Goal: Task Accomplishment & Management: Manage account settings

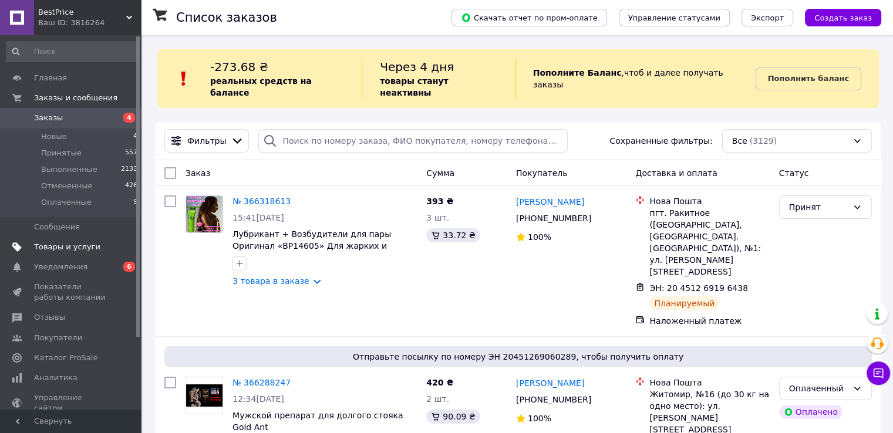
click at [94, 239] on link "Товары и услуги" at bounding box center [72, 247] width 144 height 20
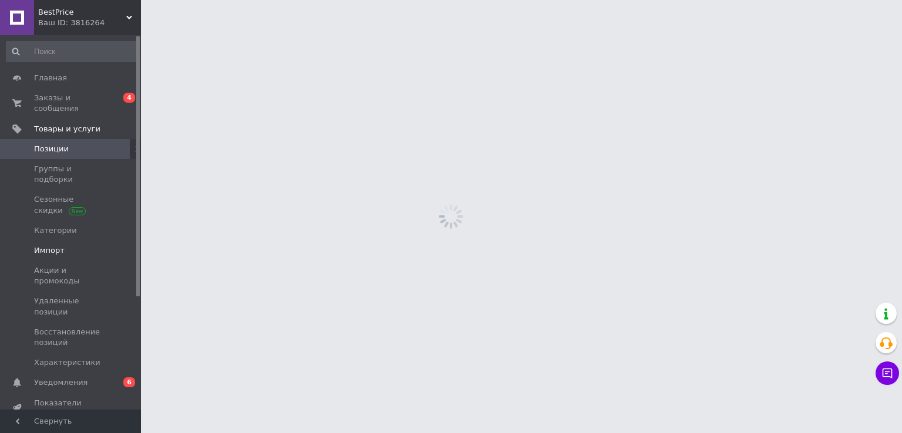
click at [89, 245] on span "Импорт" at bounding box center [71, 250] width 75 height 11
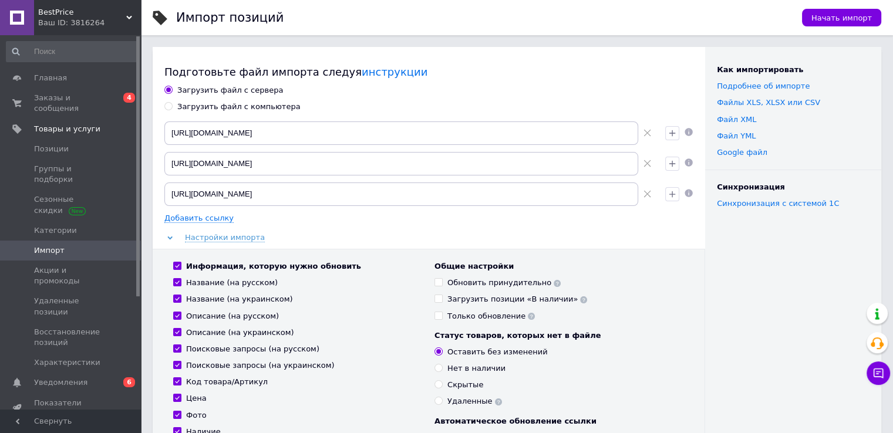
click at [221, 108] on div "Загрузить файл с компьютера" at bounding box center [238, 107] width 123 height 11
click at [172, 108] on input "Загрузить файл с компьютера" at bounding box center [168, 106] width 8 height 8
radio input "true"
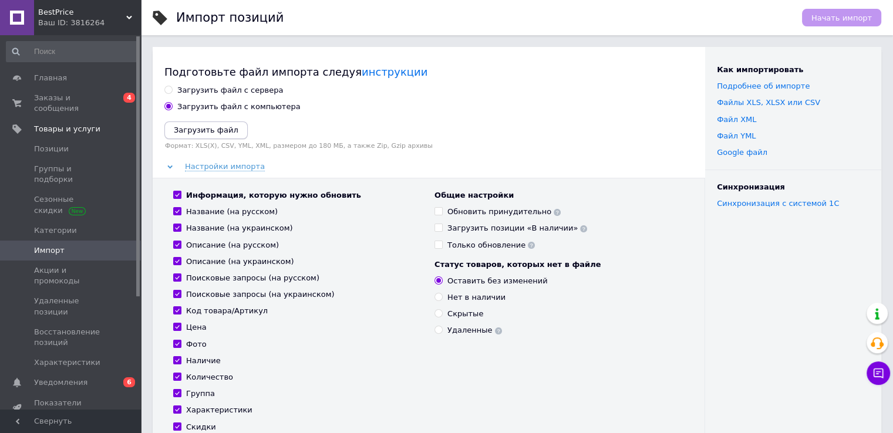
click at [199, 132] on icon "Загрузить файл" at bounding box center [206, 130] width 65 height 9
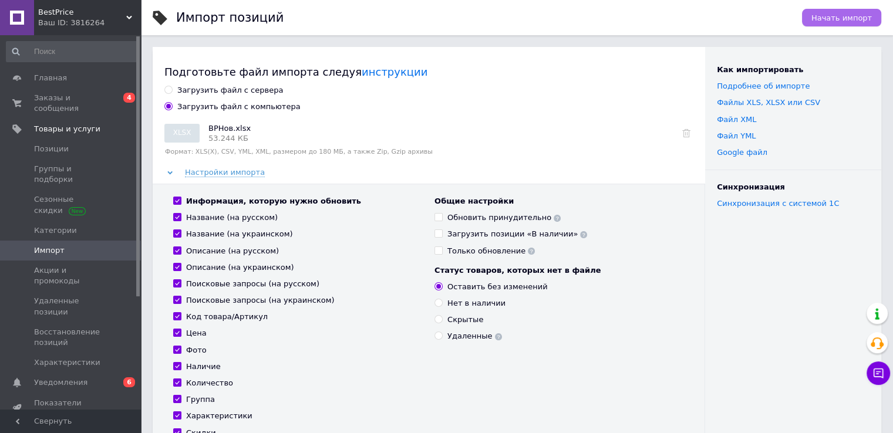
click at [856, 18] on span "Начать импорт" at bounding box center [841, 18] width 60 height 9
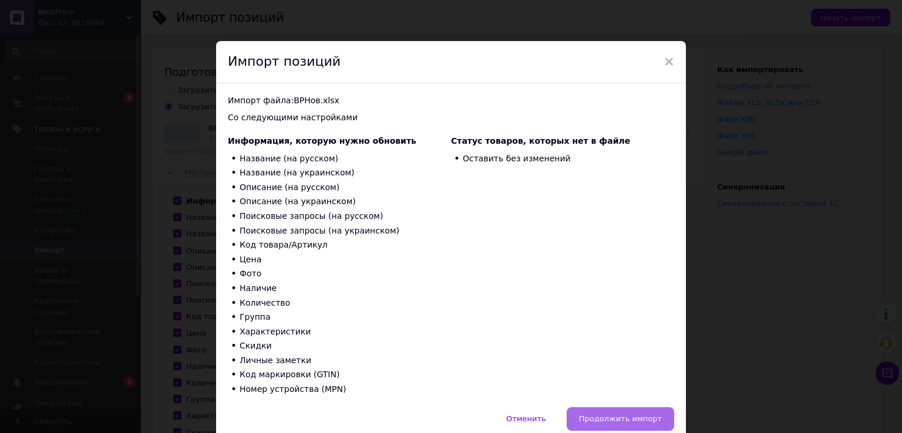
click at [615, 416] on span "Продолжить импорт" at bounding box center [620, 418] width 83 height 9
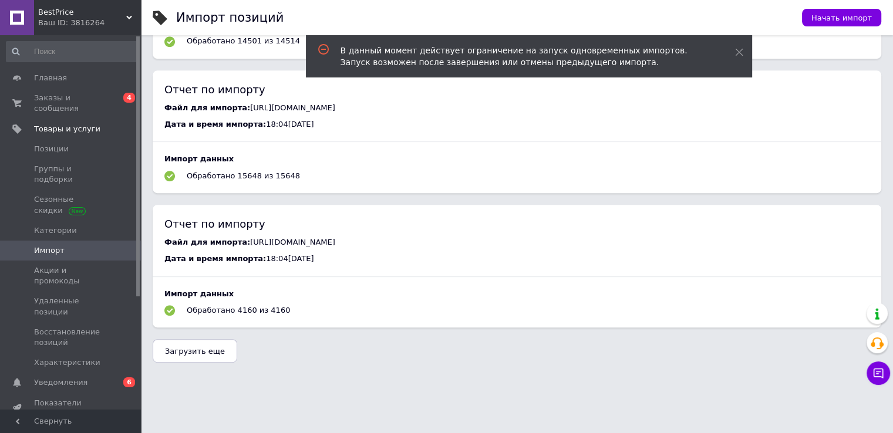
scroll to position [643, 0]
click at [209, 355] on span "Загрузить еще" at bounding box center [195, 351] width 60 height 9
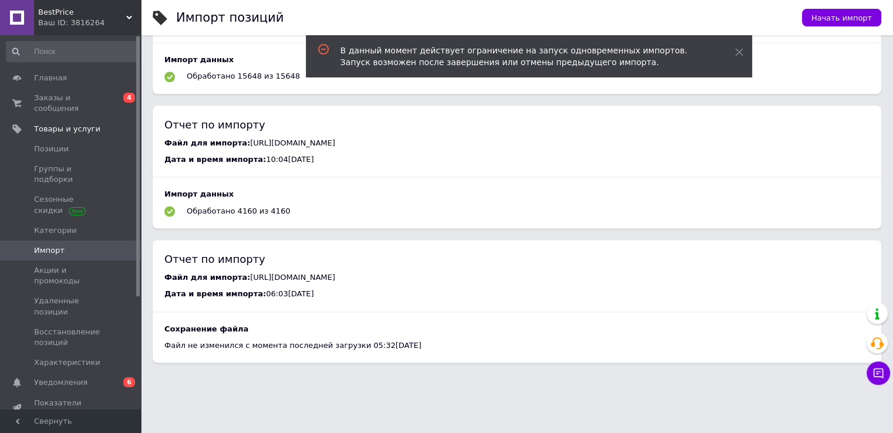
scroll to position [1703, 0]
click at [109, 377] on span "0 6" at bounding box center [125, 382] width 32 height 11
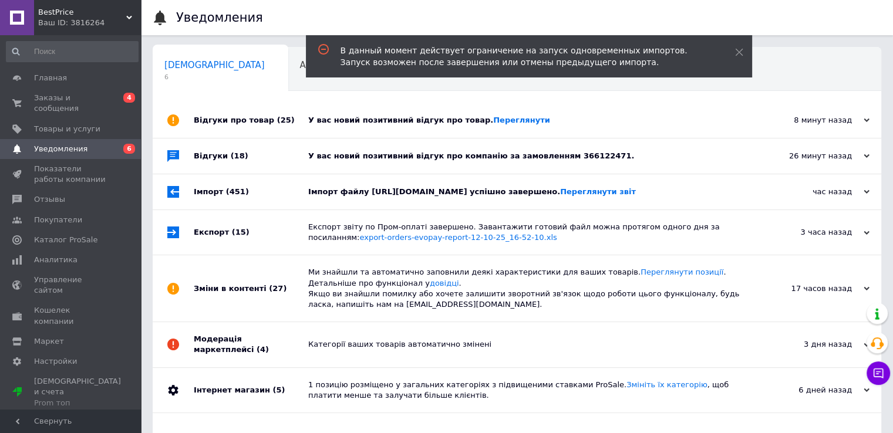
click at [338, 197] on div "Імпорт файлу [URL][DOMAIN_NAME] успішно завершено. Переглянути звіт" at bounding box center [530, 192] width 444 height 11
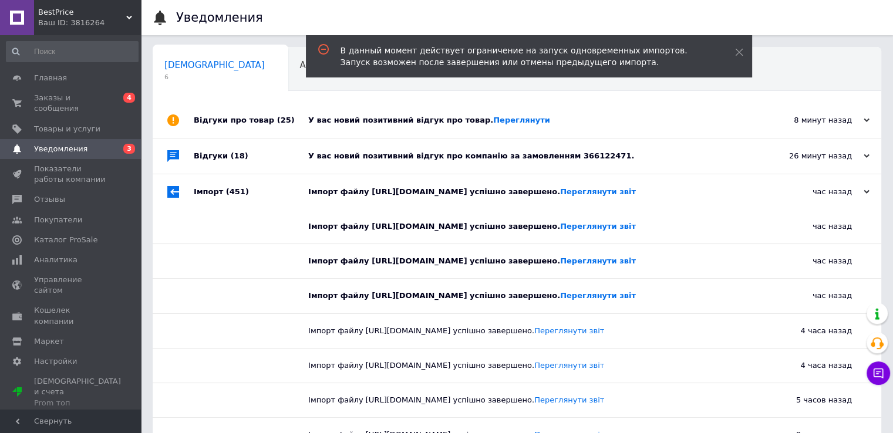
click at [373, 161] on div "У вас новий позитивний відгук про компанію за замовленням 366122471." at bounding box center [530, 156] width 444 height 11
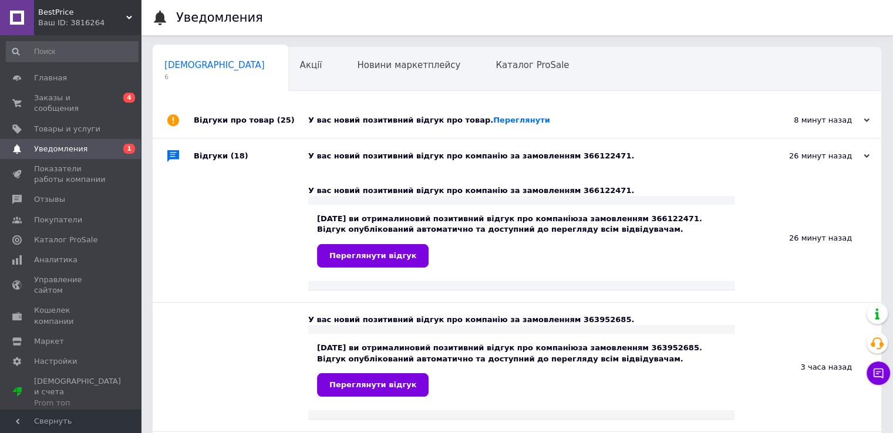
click at [366, 119] on div "У вас новий позитивний відгук про товар. [GEOGRAPHIC_DATA]" at bounding box center [530, 120] width 444 height 11
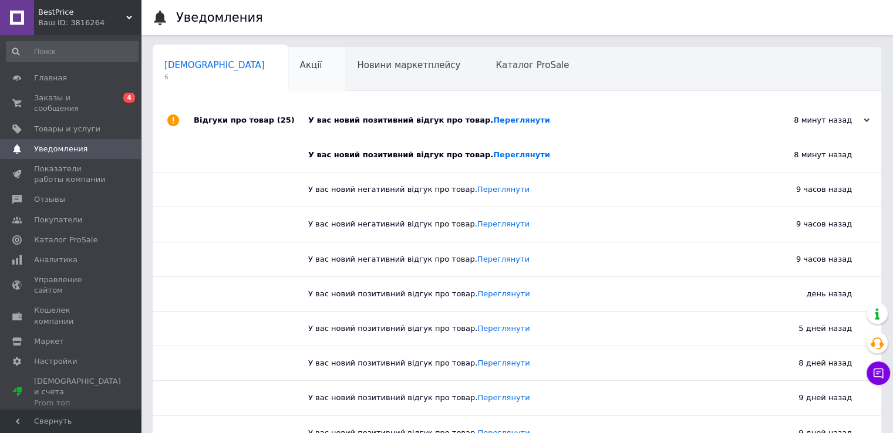
click at [300, 63] on span "Акції" at bounding box center [311, 65] width 22 height 11
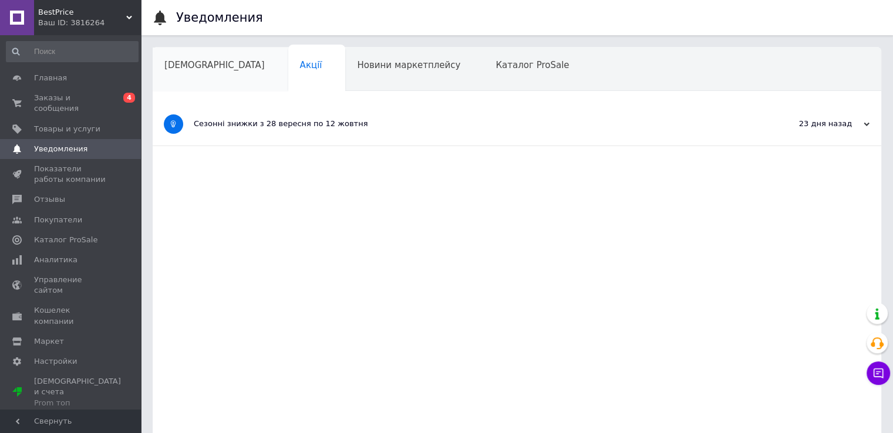
click at [167, 67] on span "[DEMOGRAPHIC_DATA]" at bounding box center [214, 65] width 100 height 11
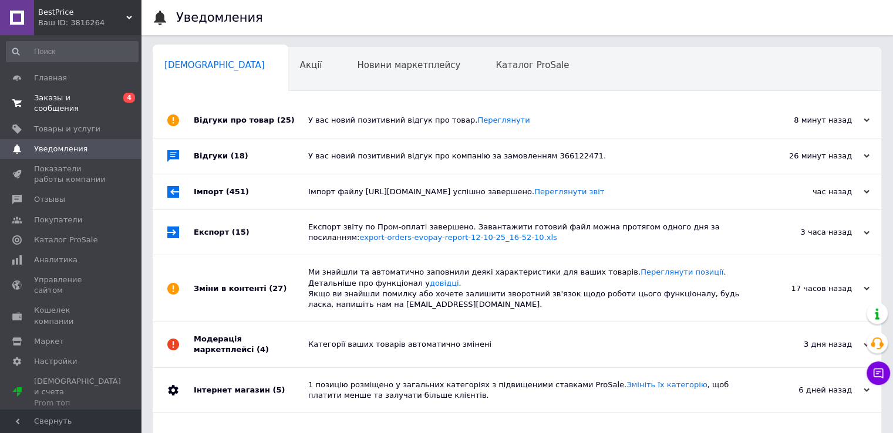
click at [91, 97] on span "Заказы и сообщения" at bounding box center [71, 103] width 75 height 21
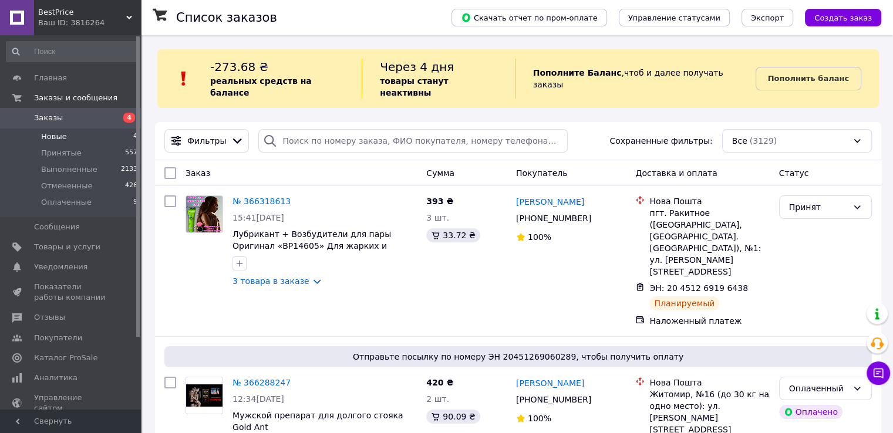
click at [83, 132] on li "Новые 4" at bounding box center [72, 137] width 144 height 16
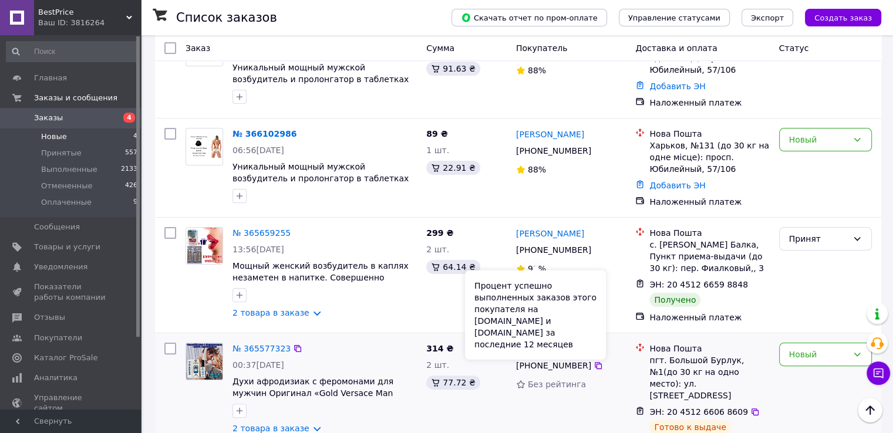
scroll to position [221, 0]
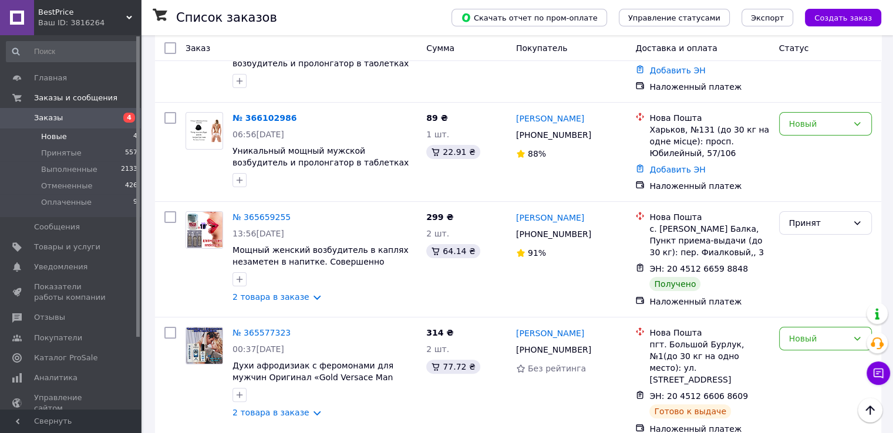
click at [98, 118] on span "Заказы" at bounding box center [71, 118] width 75 height 11
